Goal: Task Accomplishment & Management: Manage account settings

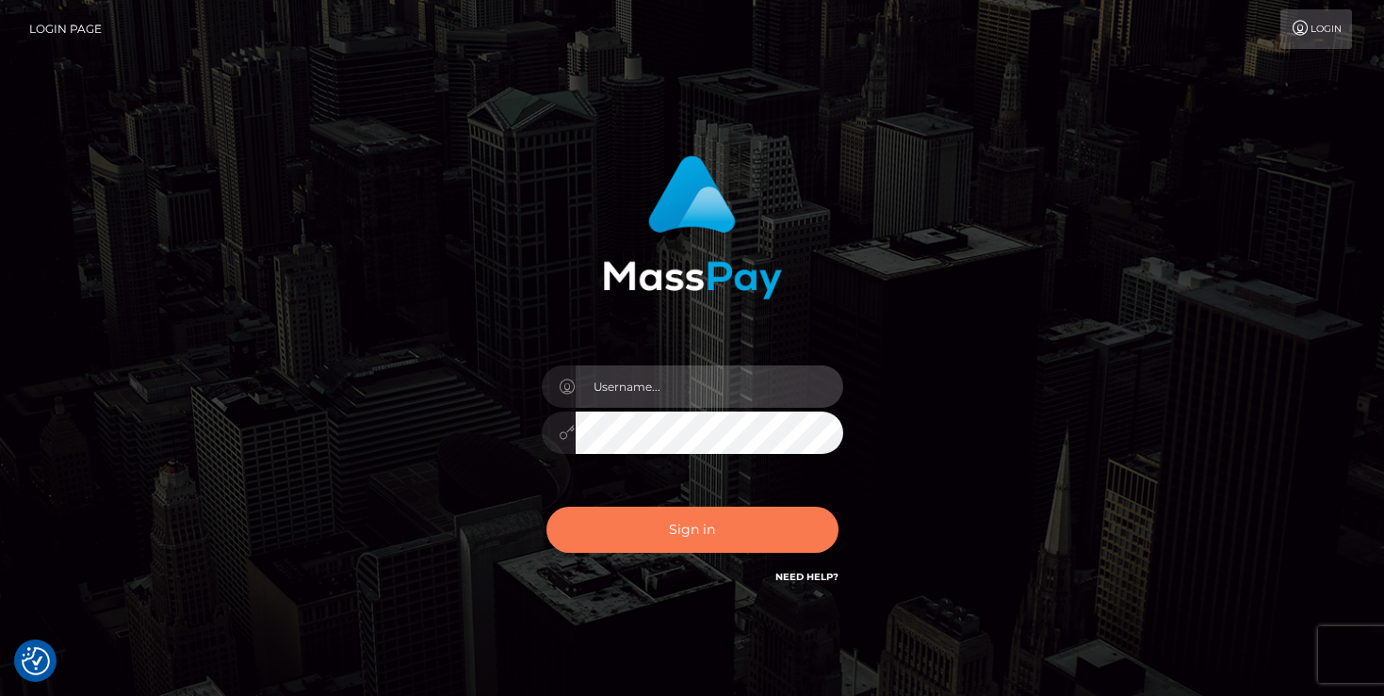
type input "mariolabugaj"
click at [662, 522] on button "Sign in" at bounding box center [693, 530] width 292 height 46
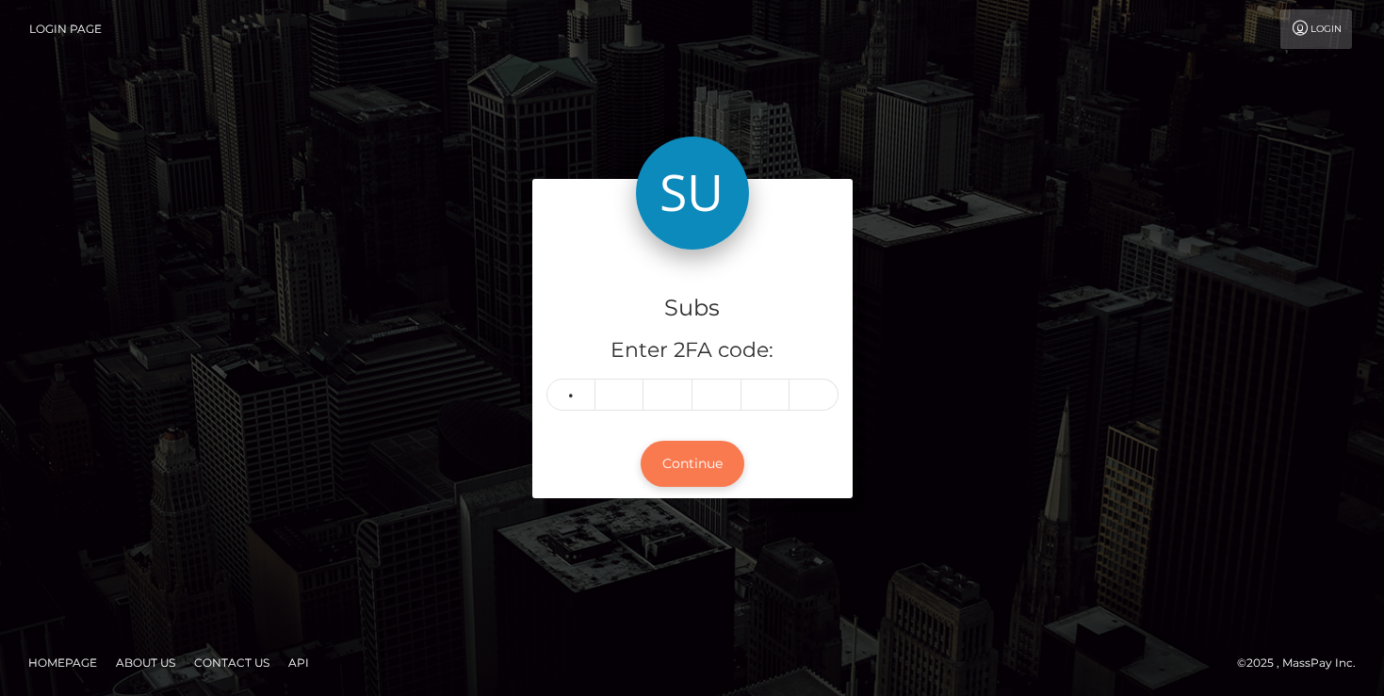
type input "7"
type input "9"
type input "7"
type input "5"
type input "4"
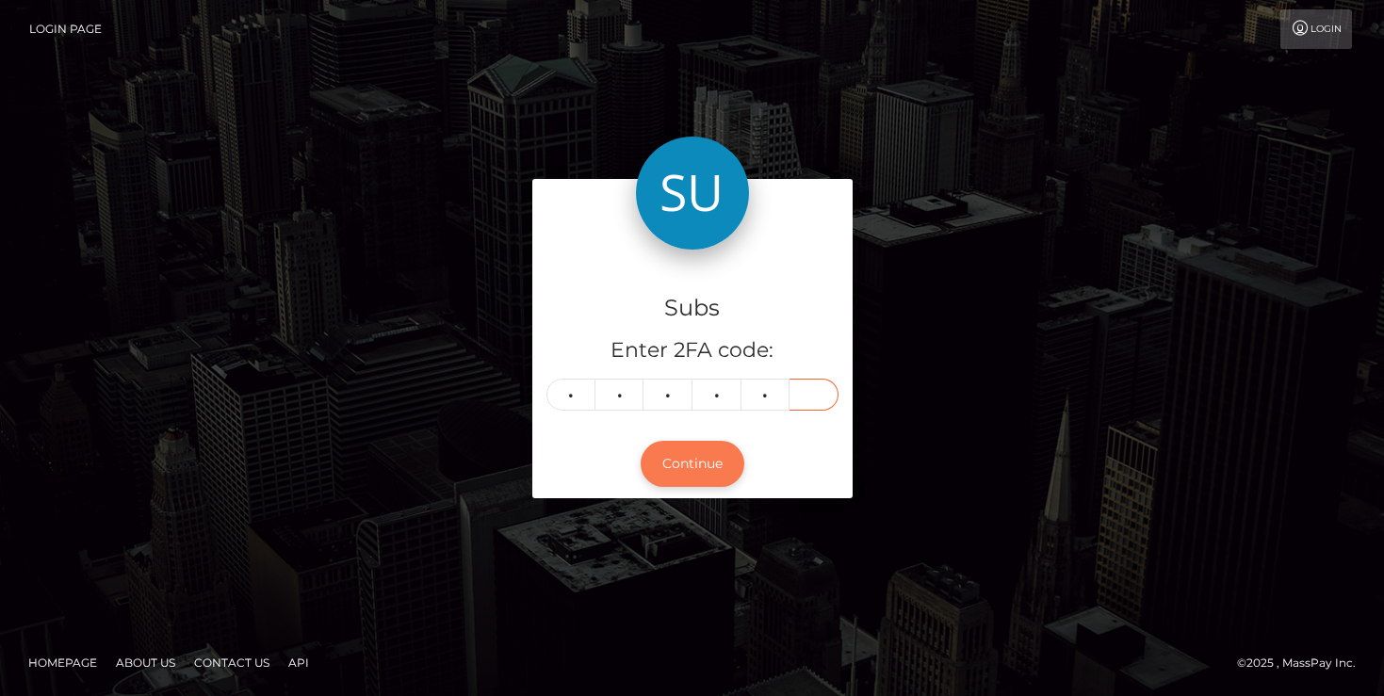
type input "0"
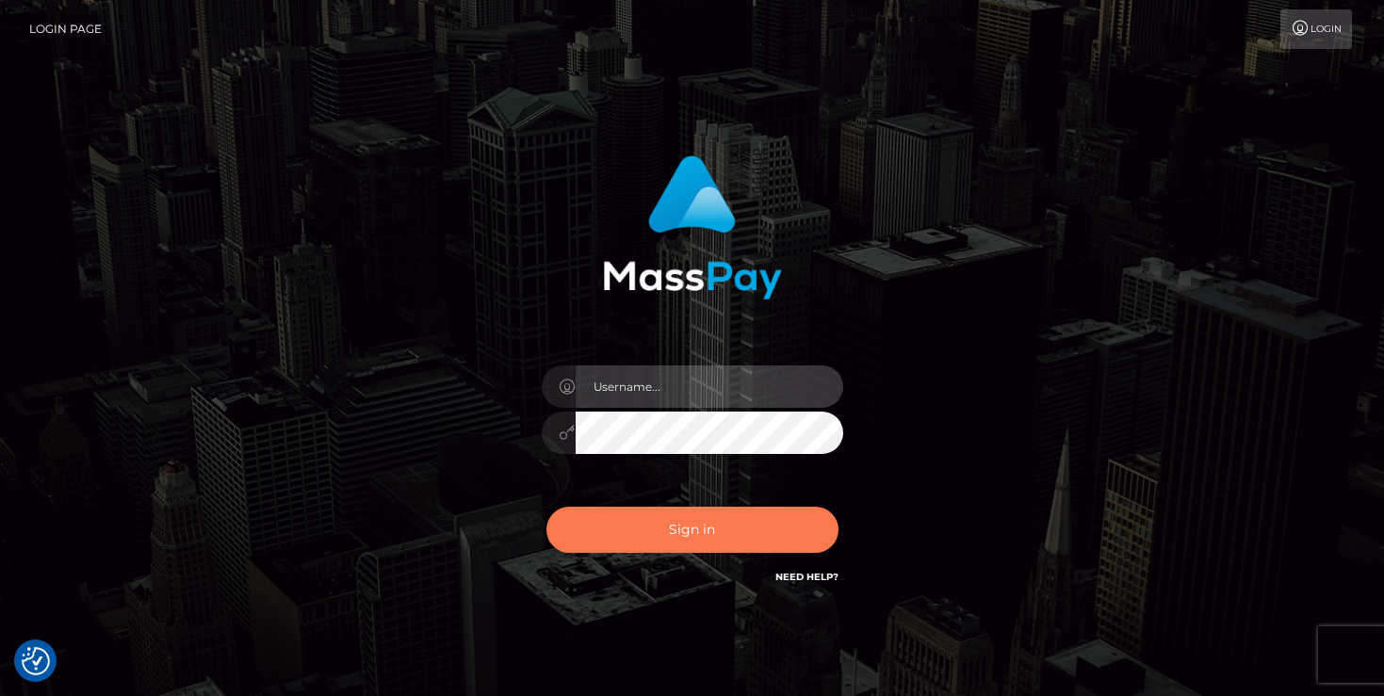
type input "mariolabugaj"
click at [640, 523] on button "Sign in" at bounding box center [693, 530] width 292 height 46
type input "mariolabugaj"
click at [644, 531] on button "Sign in" at bounding box center [693, 530] width 292 height 46
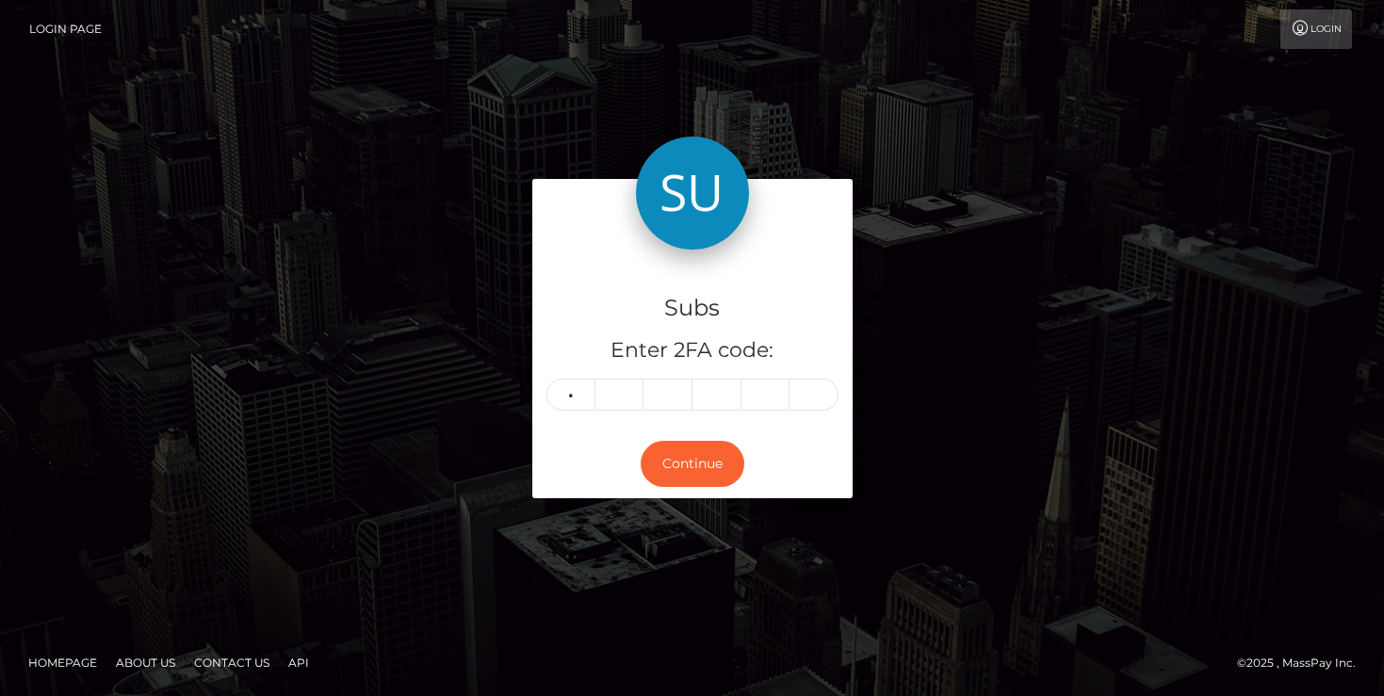
type input "5"
type input "9"
type input "0"
type input "6"
type input "5"
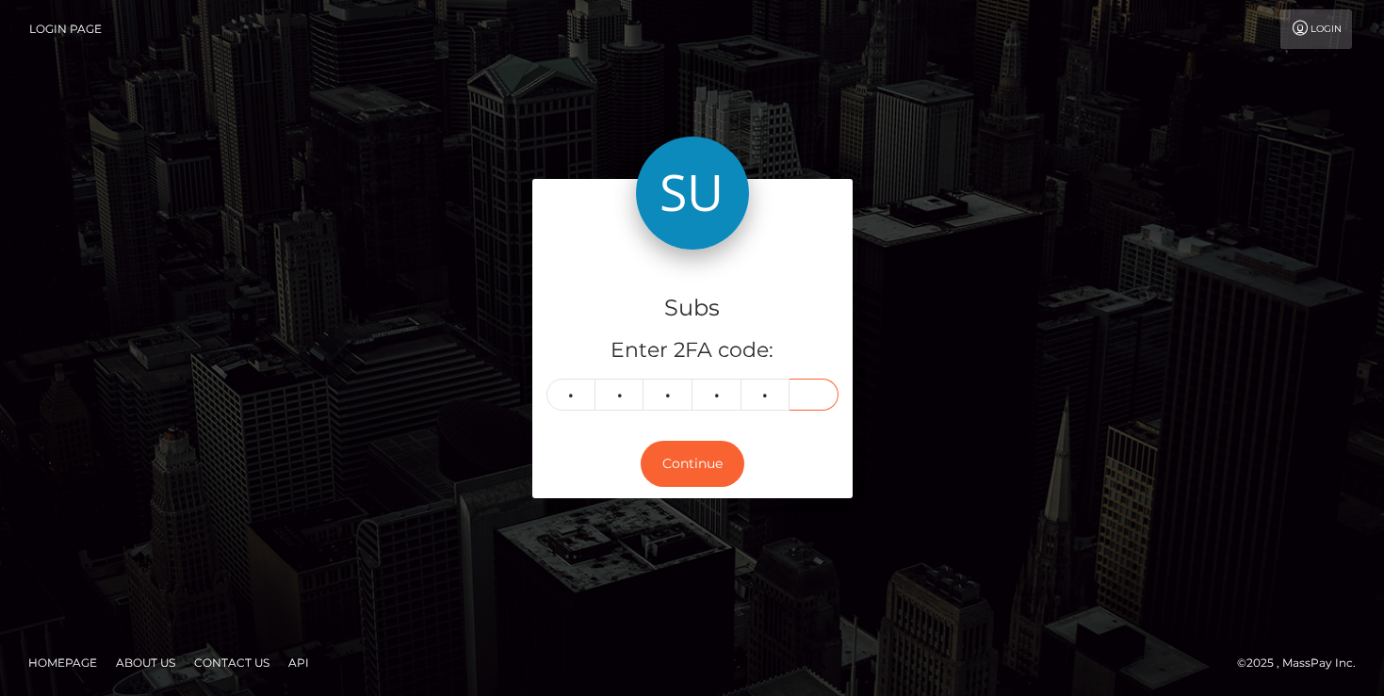
type input "9"
